Goal: Transaction & Acquisition: Book appointment/travel/reservation

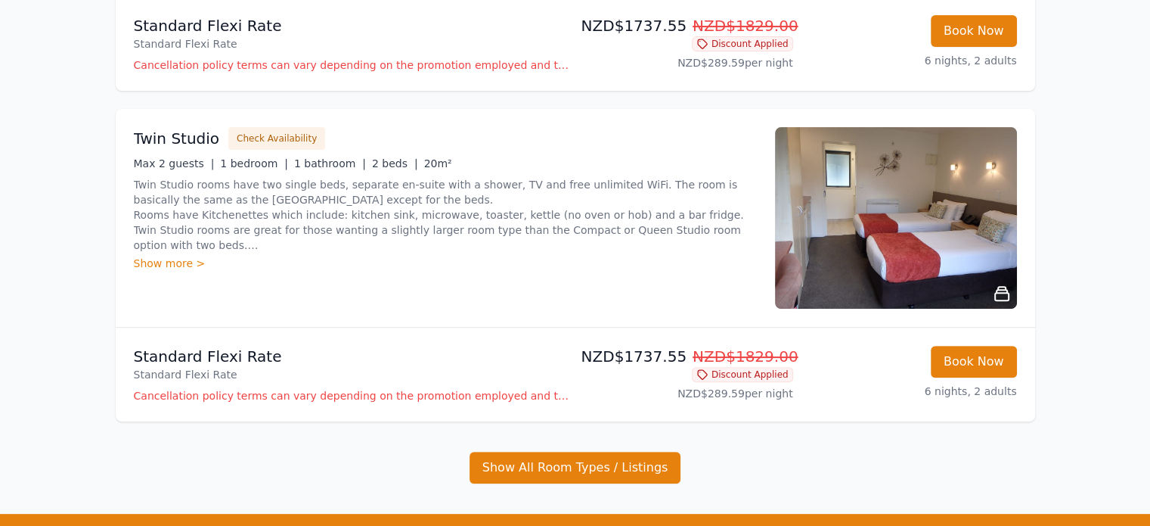
scroll to position [469, 0]
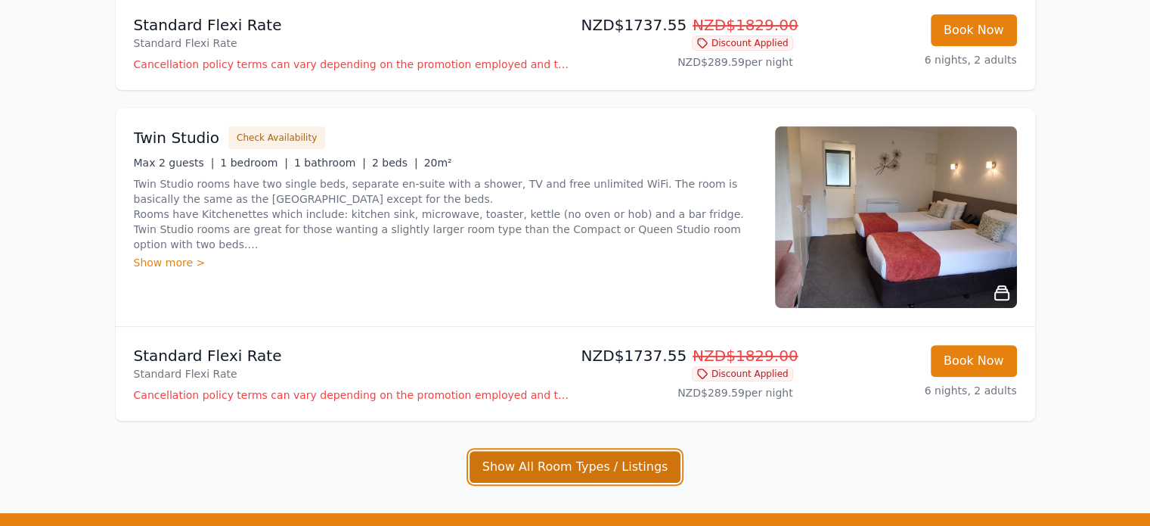
click at [629, 469] on button "Show All Room Types / Listings" at bounding box center [576, 467] width 212 height 32
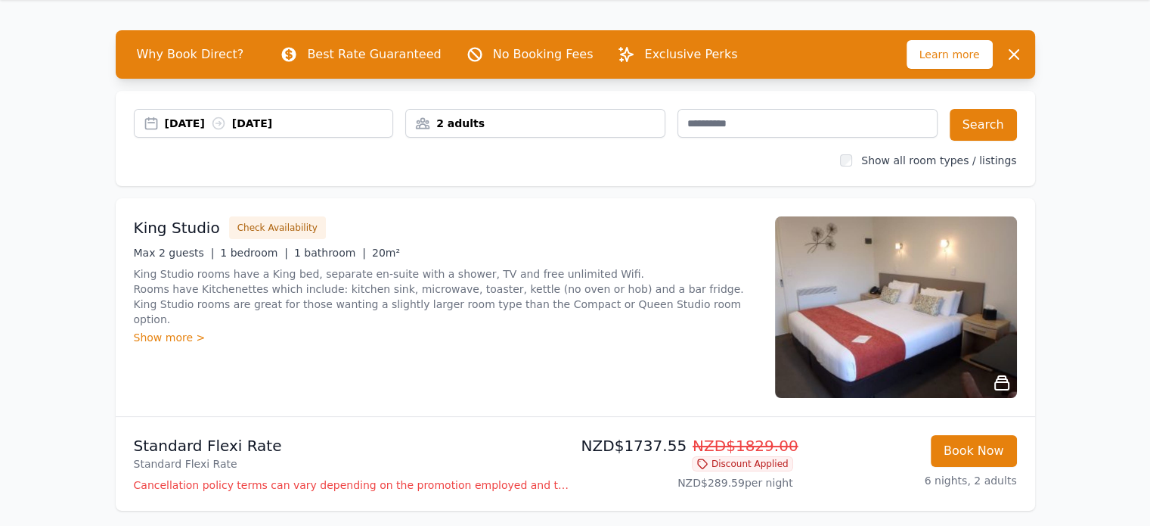
scroll to position [0, 0]
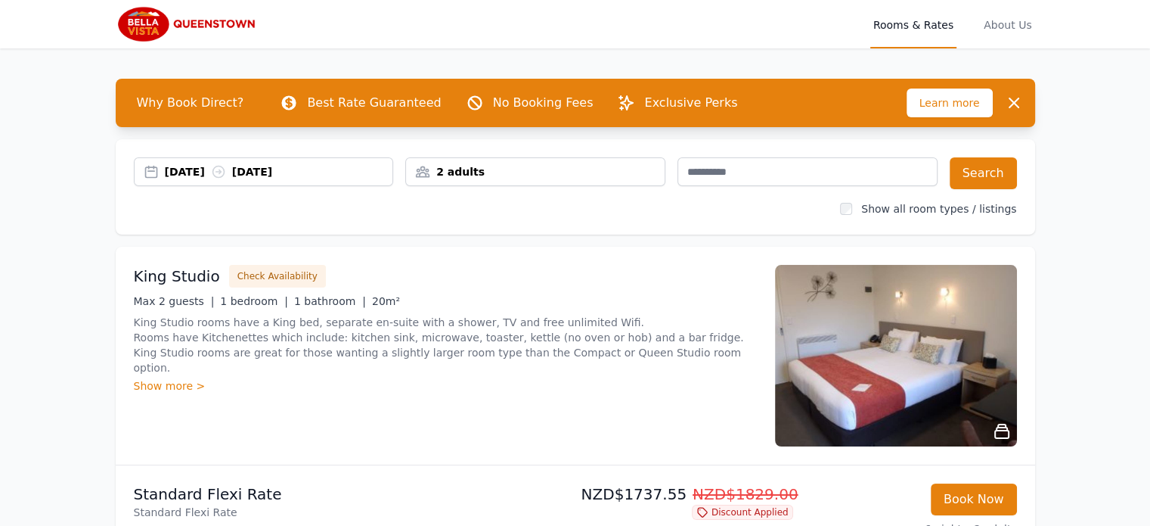
click at [422, 174] on div "2 adults" at bounding box center [535, 171] width 259 height 15
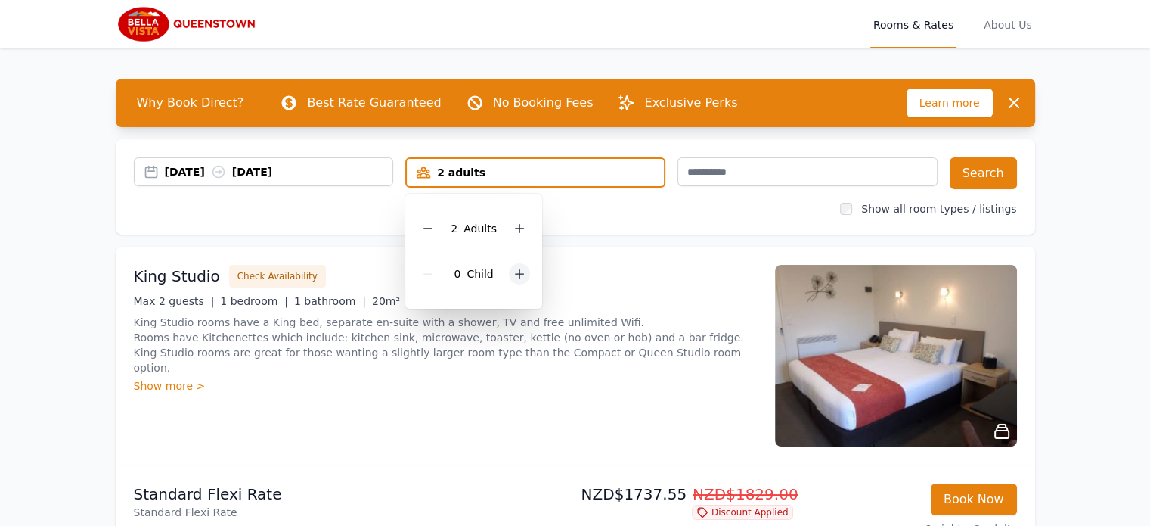
click at [516, 275] on icon at bounding box center [520, 274] width 12 height 12
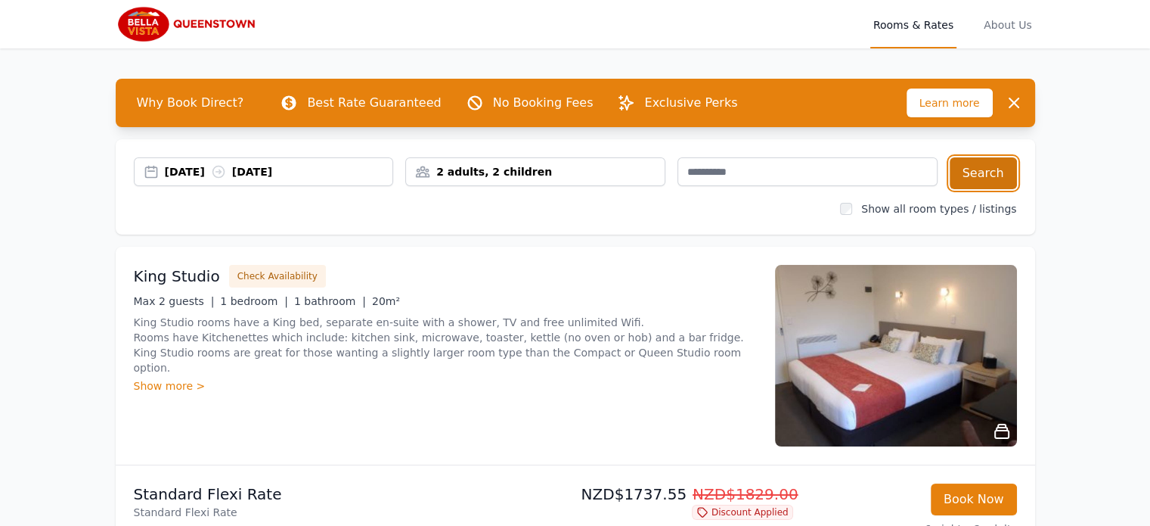
click at [988, 170] on button "Search" at bounding box center [983, 173] width 67 height 32
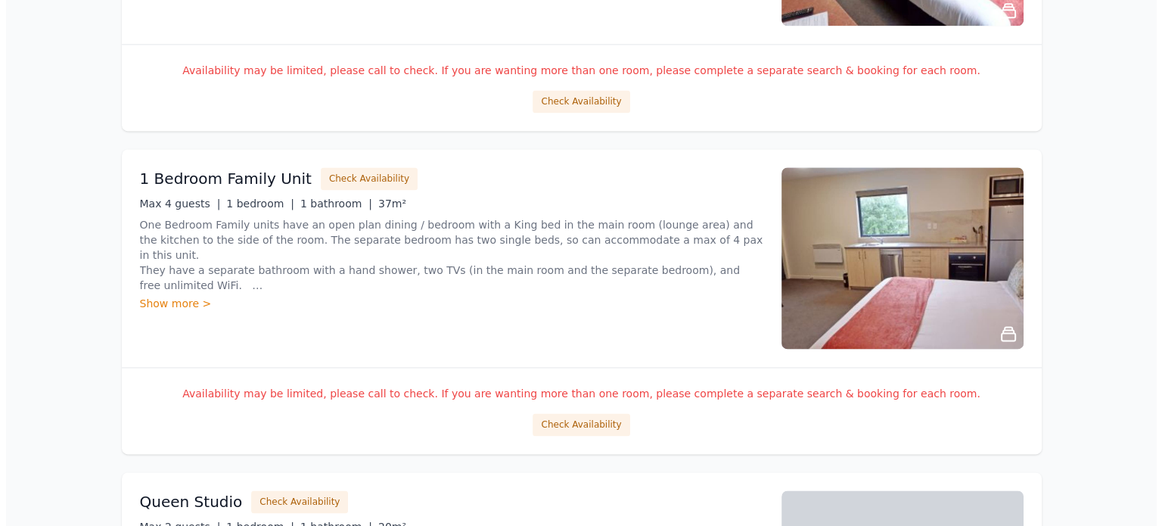
scroll to position [2086, 0]
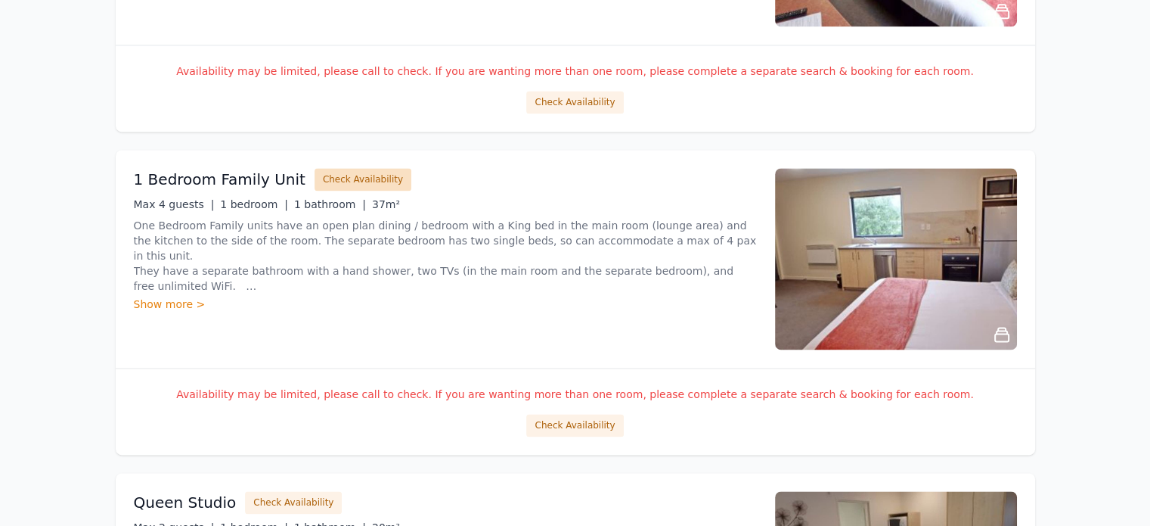
click at [345, 168] on button "Check Availability" at bounding box center [363, 179] width 97 height 23
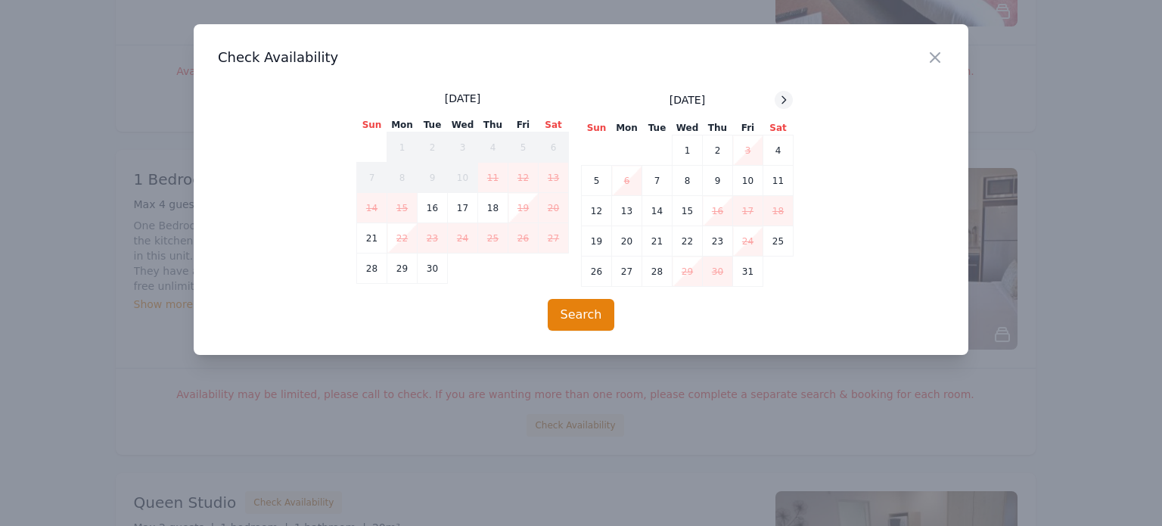
click at [782, 98] on icon at bounding box center [784, 100] width 12 height 12
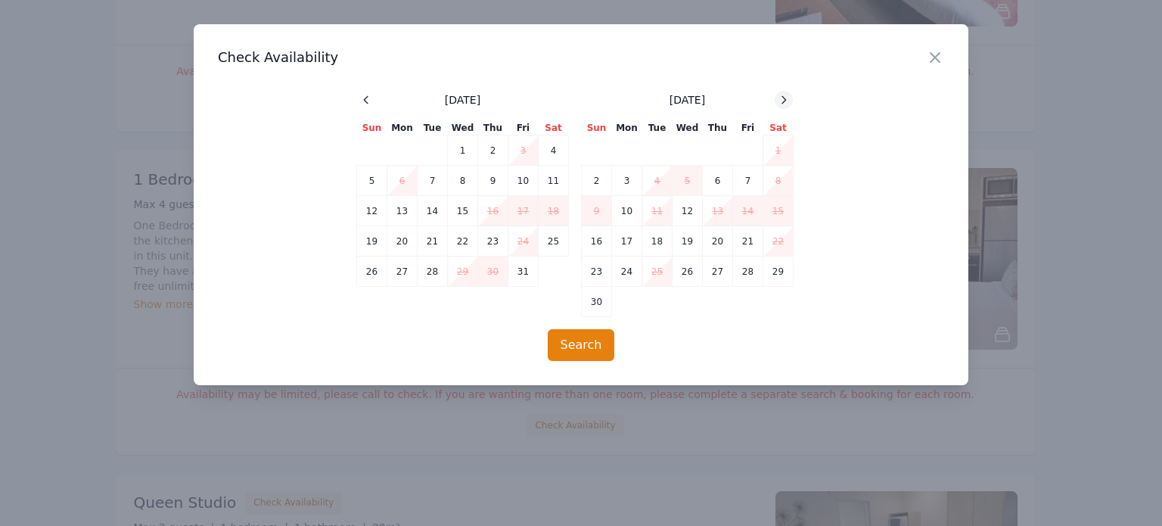
click at [782, 98] on icon at bounding box center [784, 100] width 12 height 12
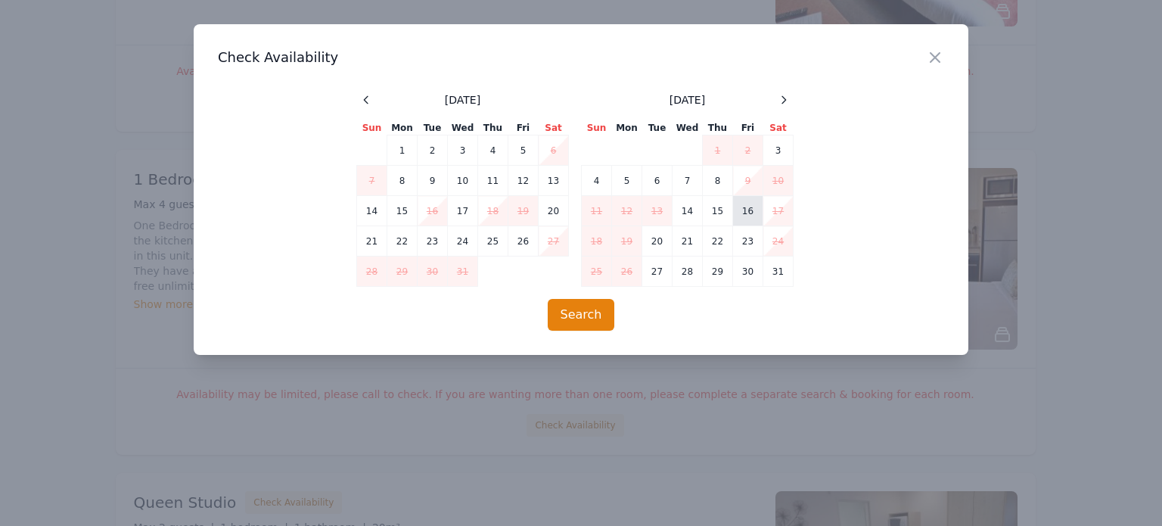
click at [753, 203] on td "16" at bounding box center [748, 211] width 30 height 30
click at [724, 237] on td "22" at bounding box center [718, 241] width 30 height 30
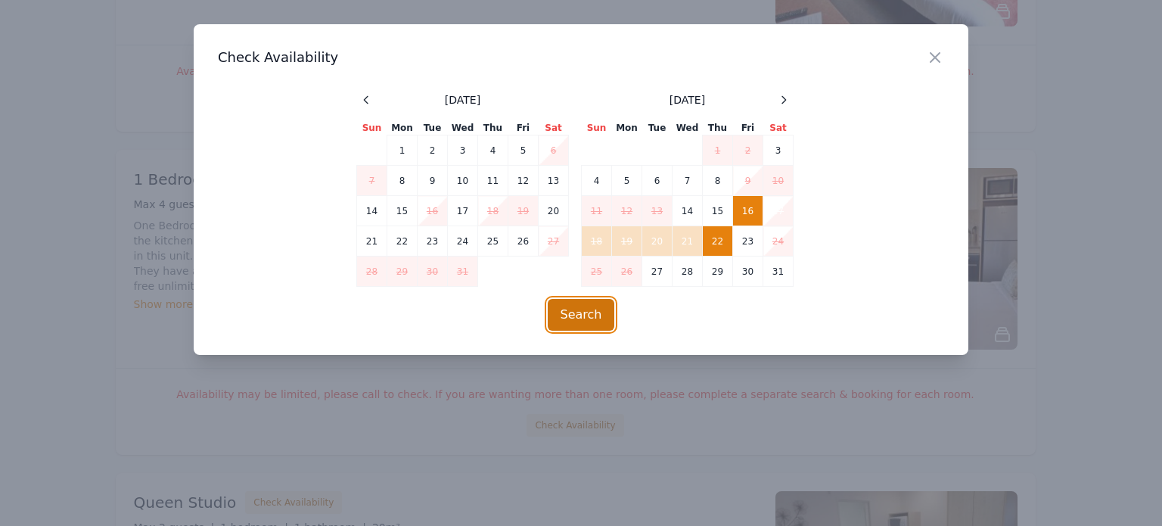
click at [602, 301] on button "Search" at bounding box center [581, 315] width 67 height 32
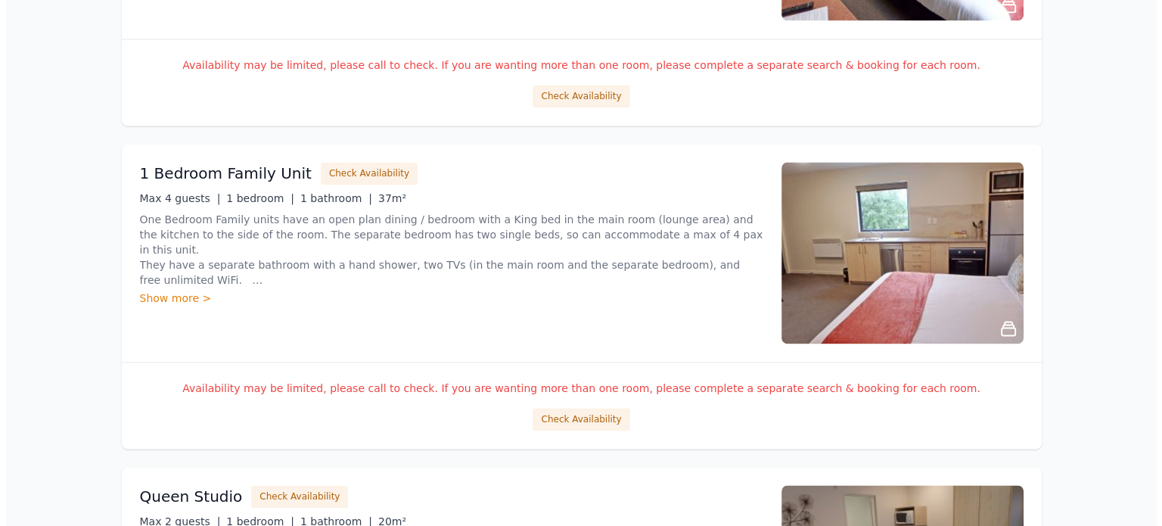
scroll to position [2091, 0]
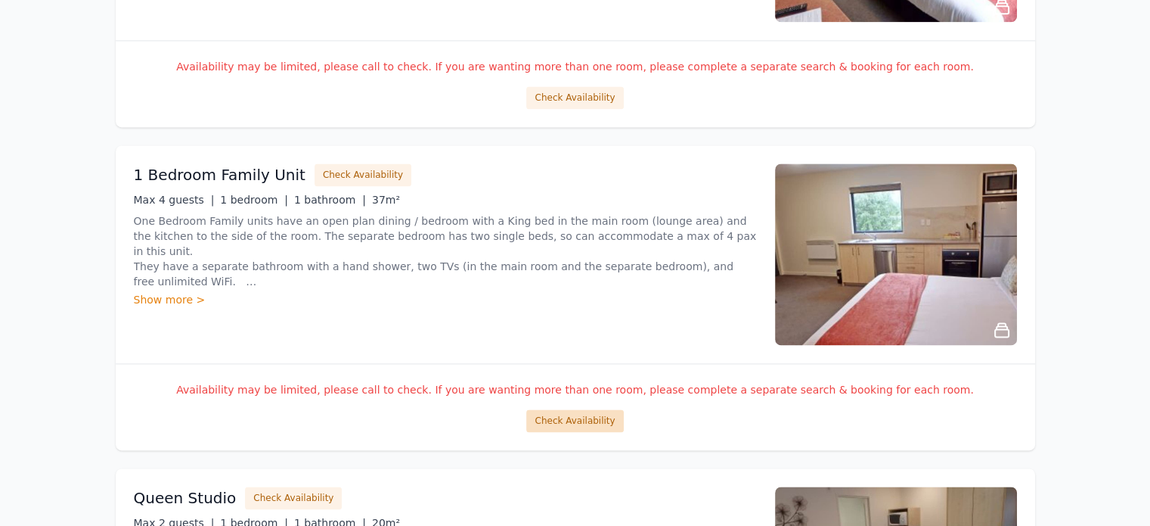
click at [575, 417] on button "Check Availability" at bounding box center [574, 420] width 97 height 23
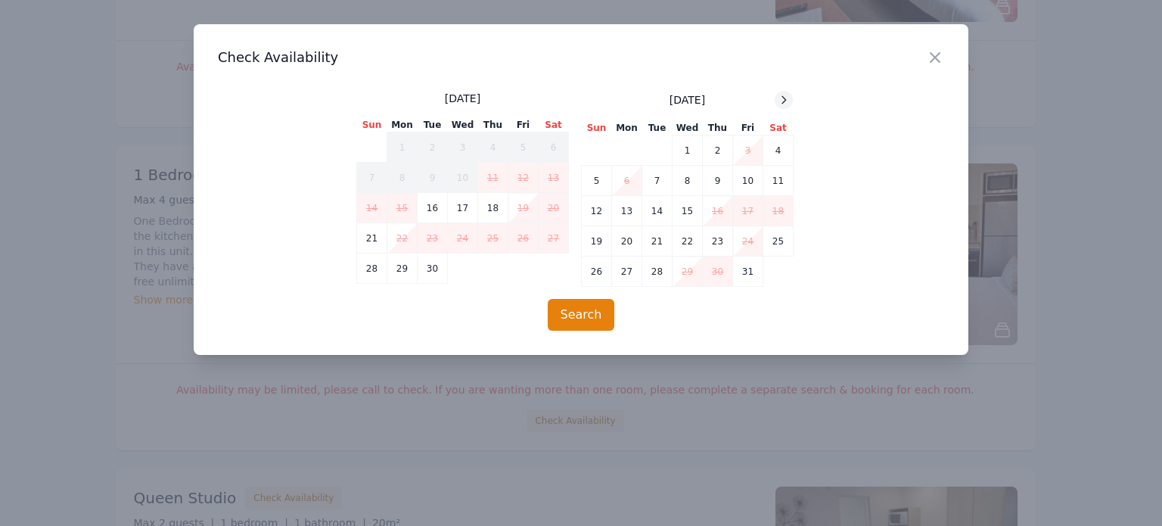
click at [783, 99] on icon at bounding box center [784, 100] width 12 height 12
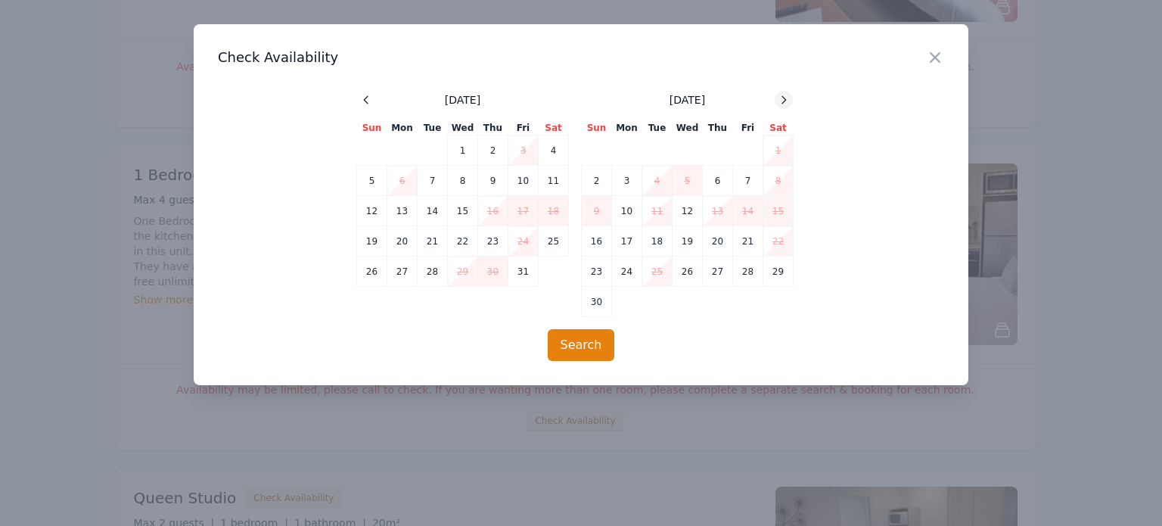
click at [783, 99] on icon at bounding box center [784, 100] width 12 height 12
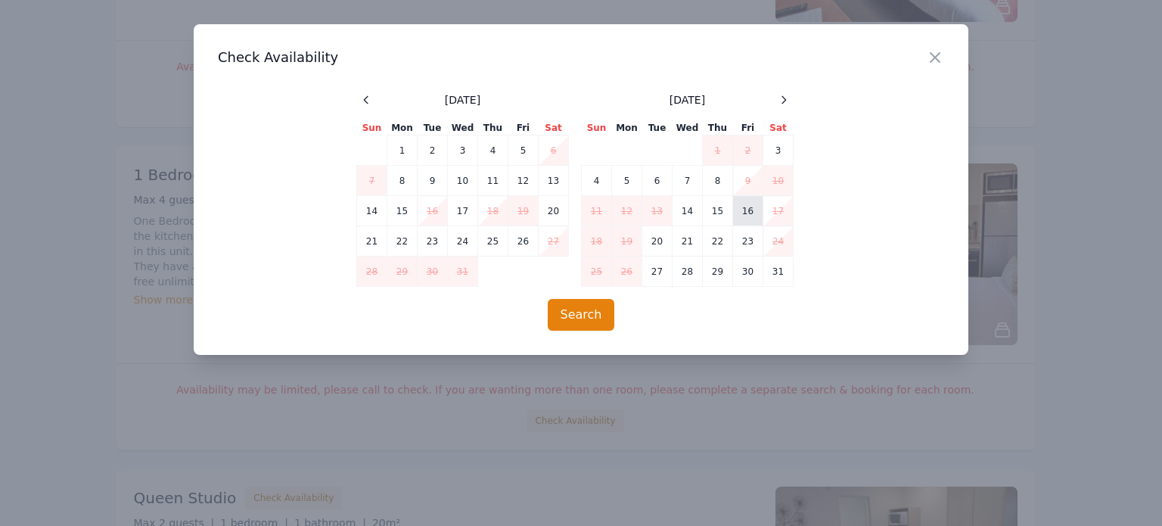
click at [744, 209] on td "16" at bounding box center [748, 211] width 30 height 30
click at [719, 238] on td "22" at bounding box center [718, 241] width 30 height 30
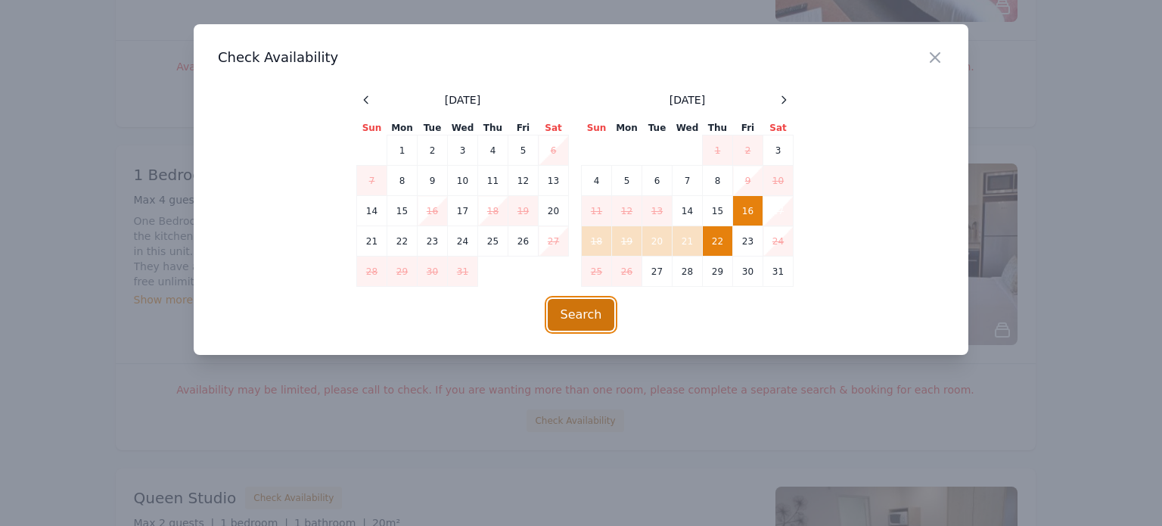
click at [593, 311] on button "Search" at bounding box center [581, 315] width 67 height 32
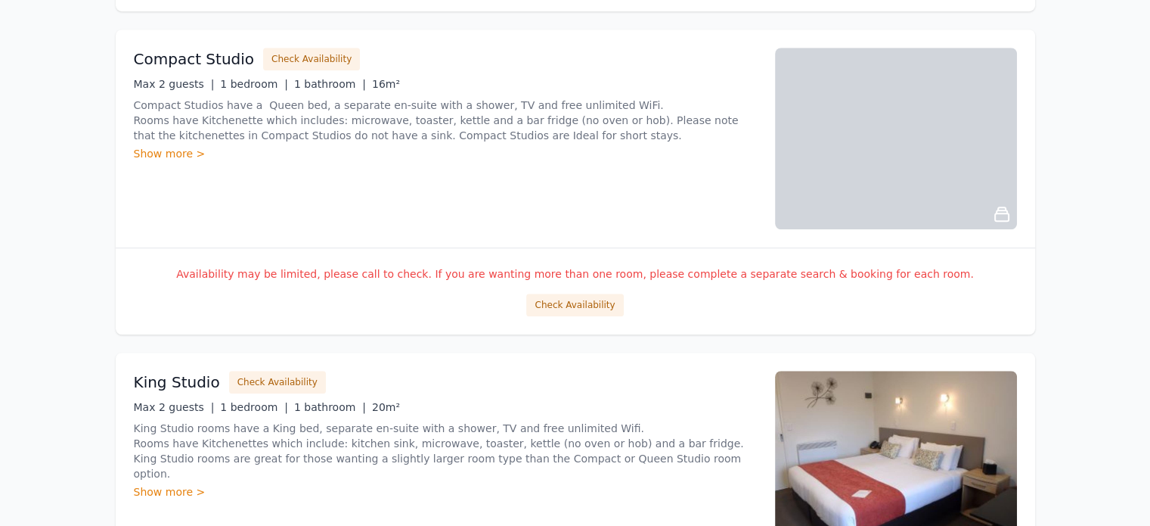
scroll to position [1191, 0]
